Goal: Check status: Verify the current state of an ongoing process or item

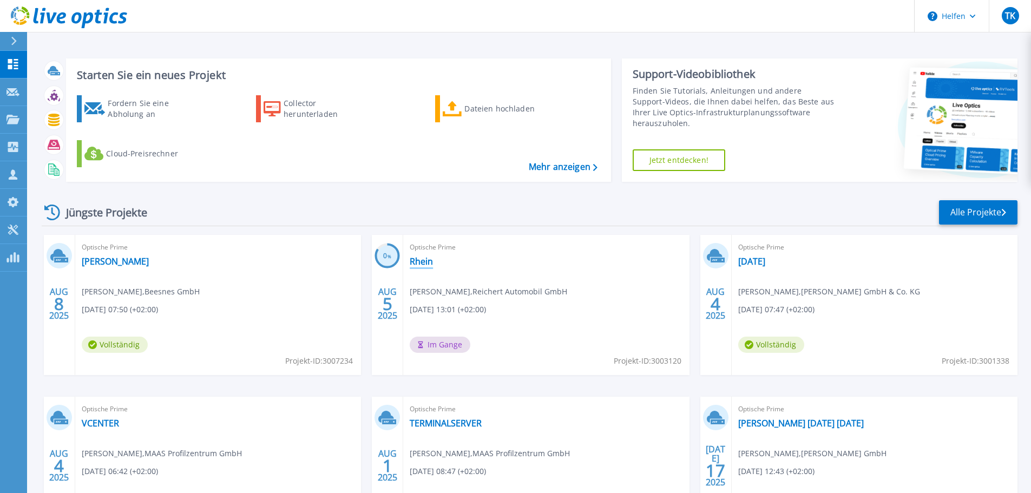
click at [420, 264] on font "Rhein" at bounding box center [421, 261] width 23 height 12
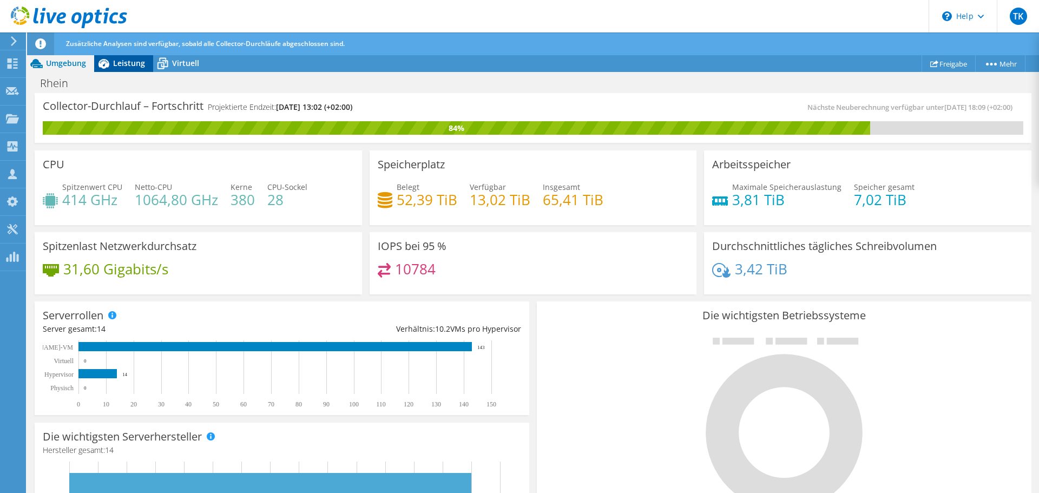
click at [133, 68] on div "Leistung" at bounding box center [123, 63] width 59 height 17
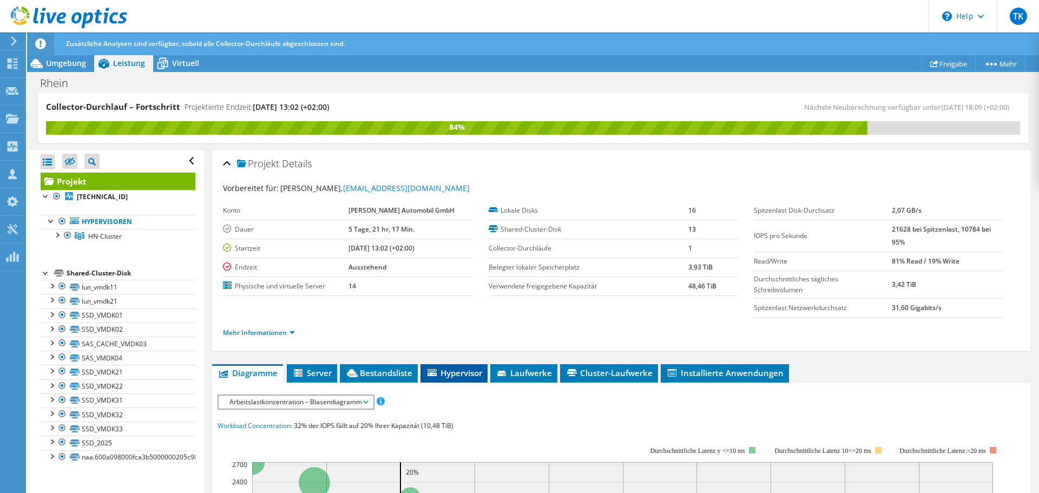
click at [479, 368] on span "Hypervisor" at bounding box center [454, 372] width 56 height 11
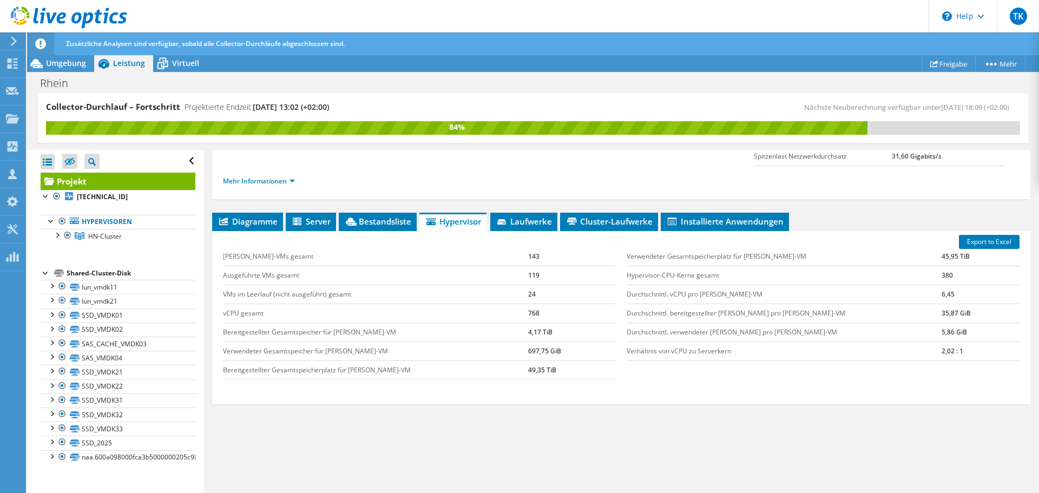
scroll to position [160, 0]
